Goal: Register for event/course

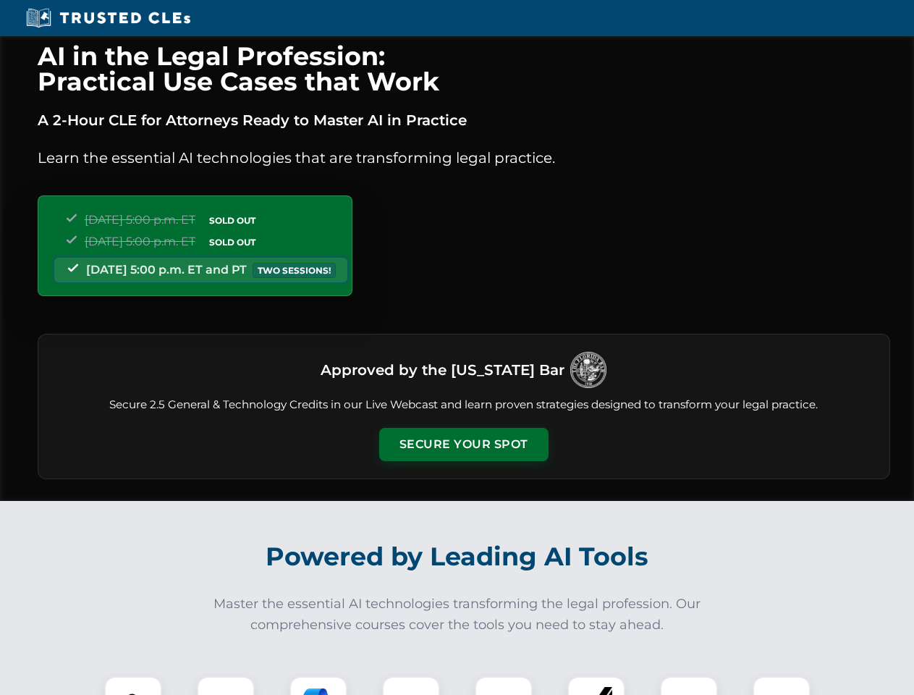
click at [463, 444] on button "Secure Your Spot" at bounding box center [463, 444] width 169 height 33
click at [133, 685] on img at bounding box center [133, 705] width 42 height 42
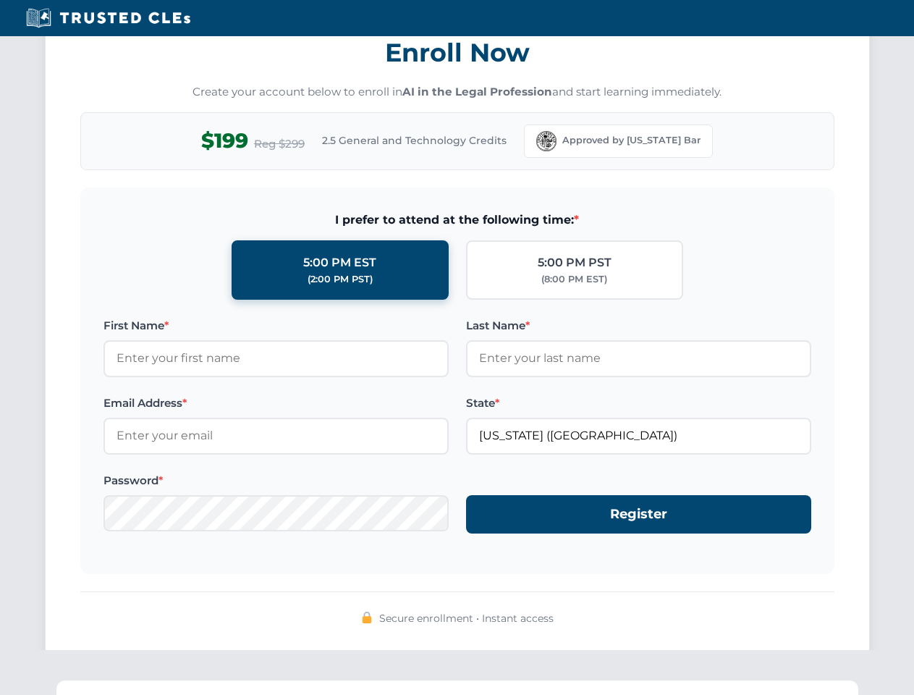
scroll to position [1420, 0]
